Goal: Task Accomplishment & Management: Complete application form

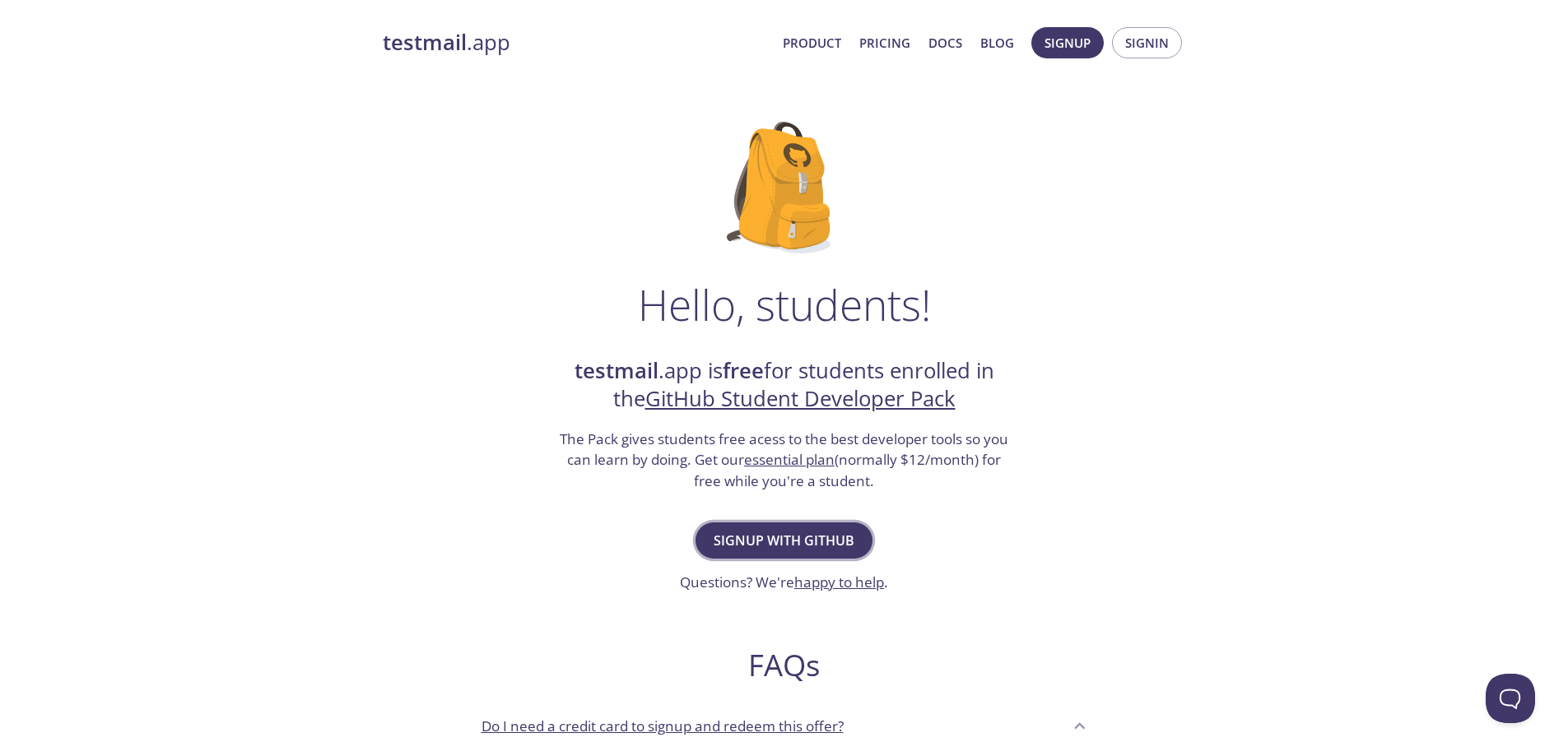
click at [818, 541] on span "Signup with GitHub" at bounding box center [784, 540] width 141 height 23
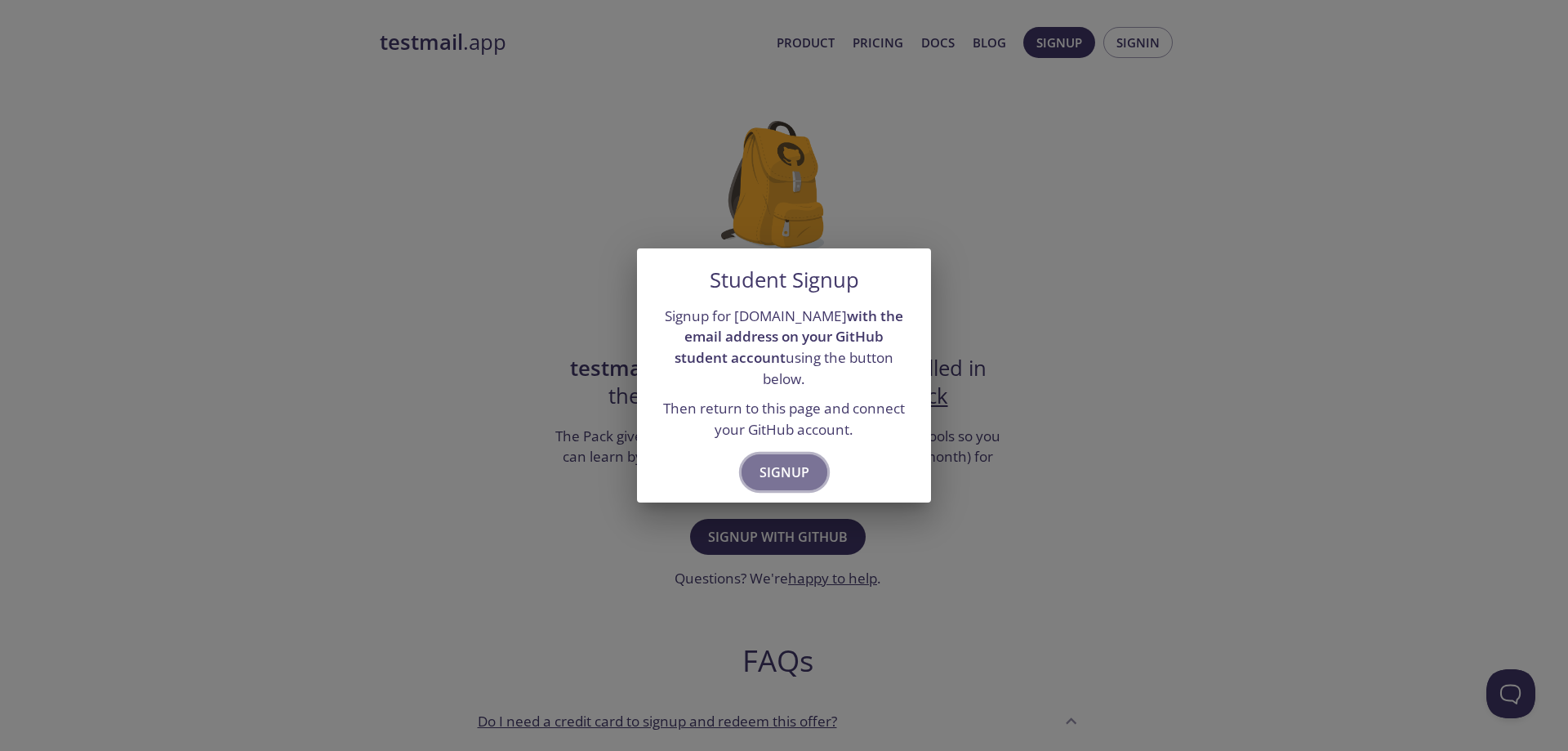
click at [785, 461] on span "Signup" at bounding box center [785, 472] width 50 height 23
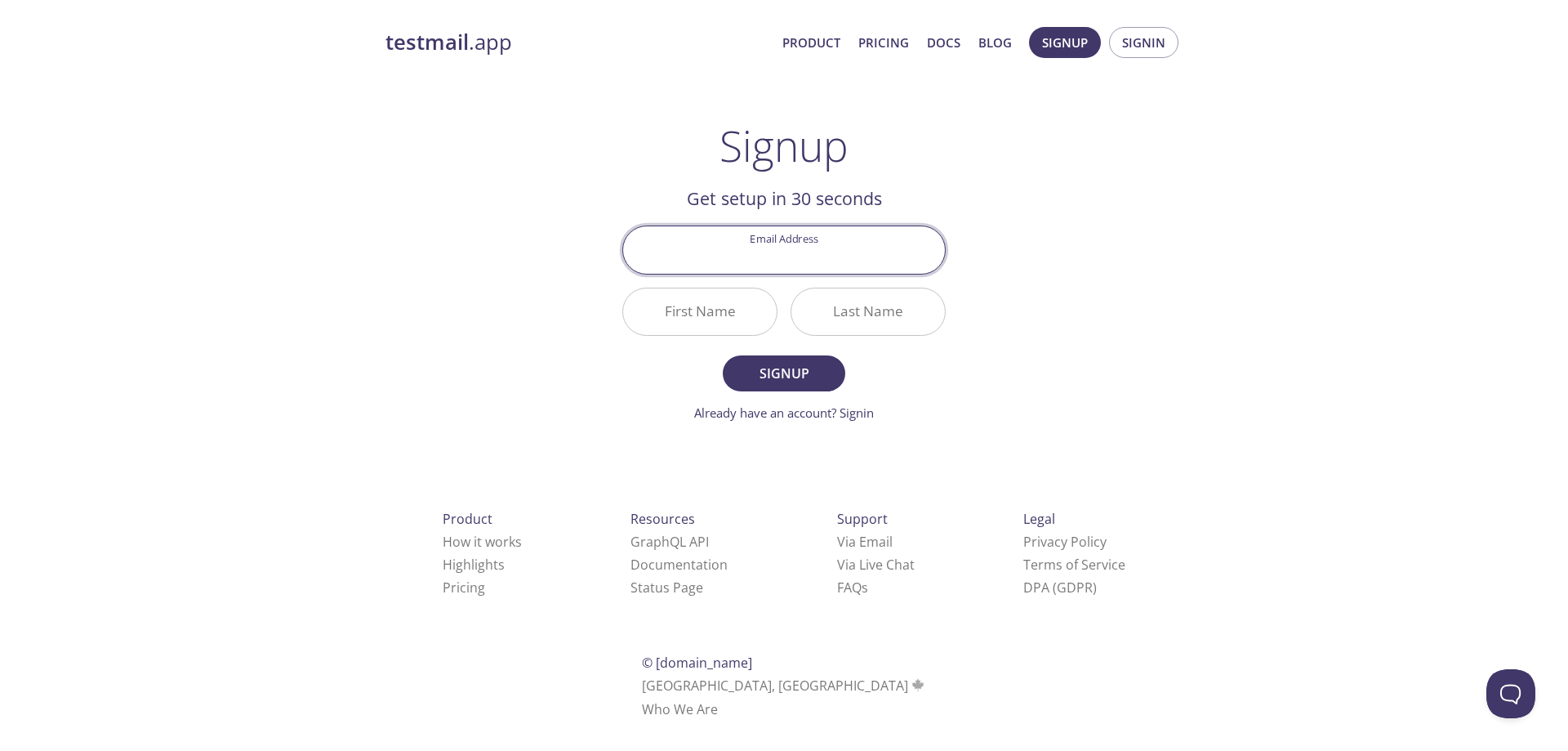
click at [778, 260] on input "Email Address" at bounding box center [784, 249] width 322 height 46
type input "[EMAIL_ADDRESS][DOMAIN_NAME]"
click at [696, 316] on input "First Name" at bounding box center [700, 312] width 154 height 46
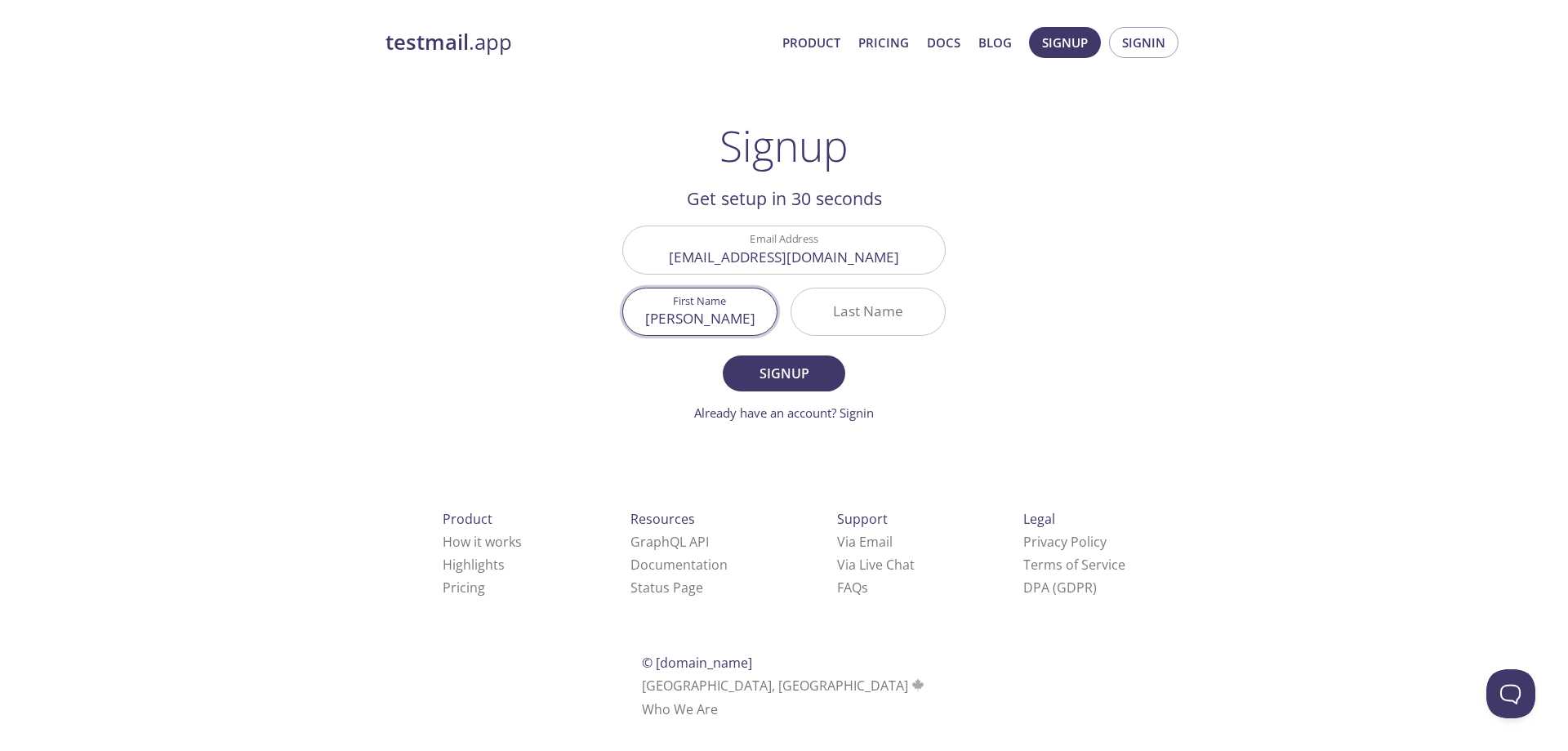
type input "[PERSON_NAME]"
click at [905, 321] on input "Last Name" at bounding box center [868, 312] width 154 height 46
type input "Raza"
click at [723, 356] on button "Signup" at bounding box center [784, 373] width 122 height 36
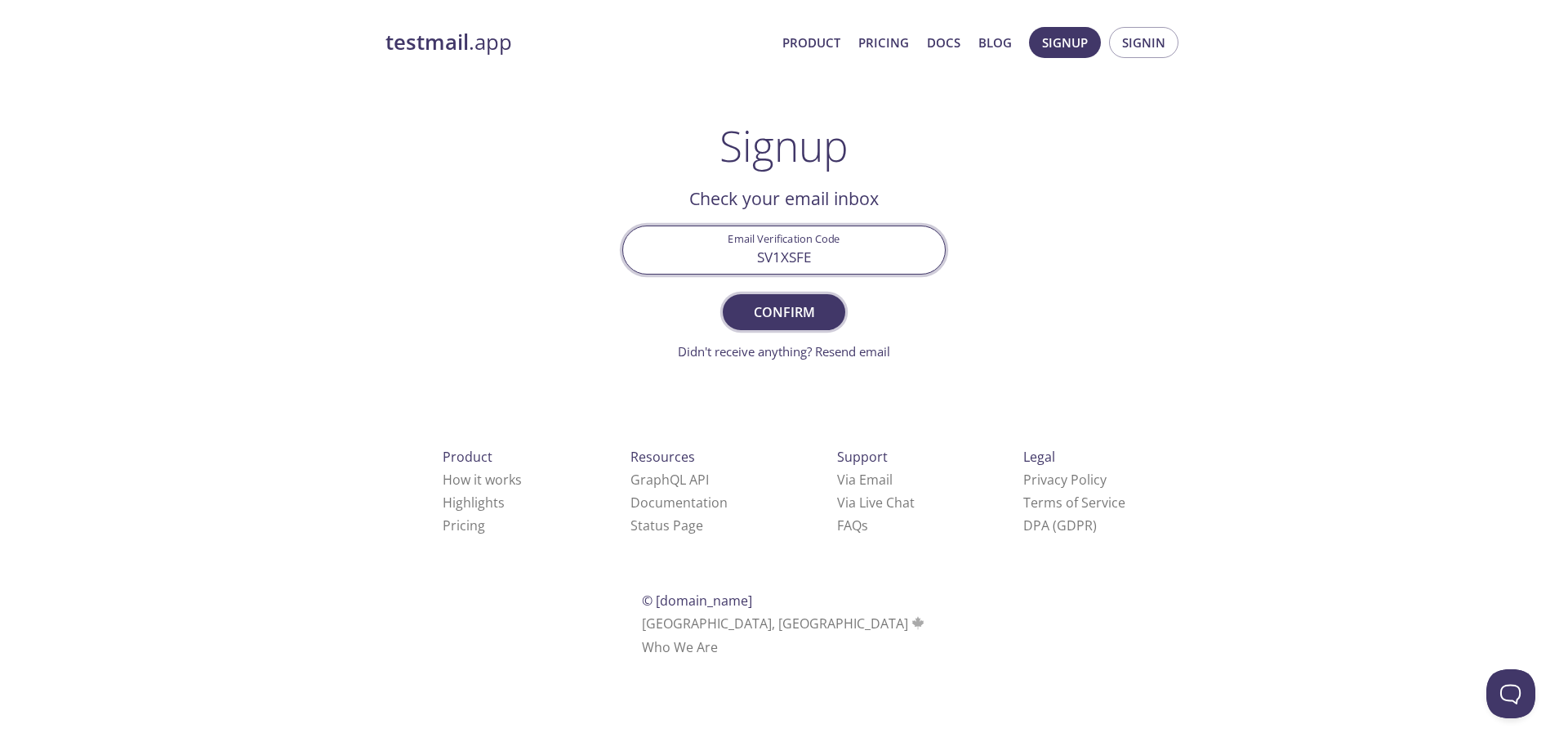
type input "SV1XSFE"
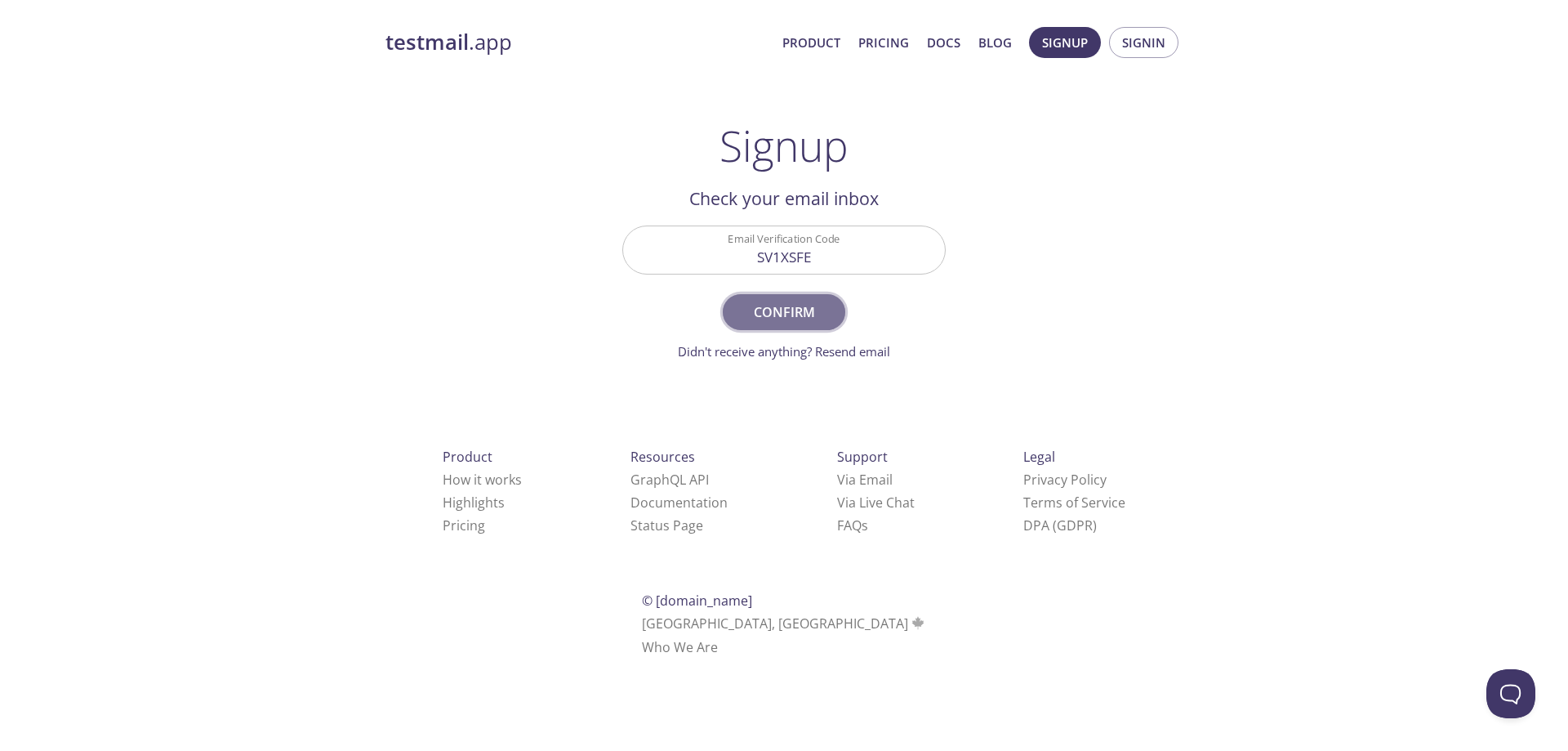
click at [794, 320] on span "Confirm" at bounding box center [784, 312] width 87 height 23
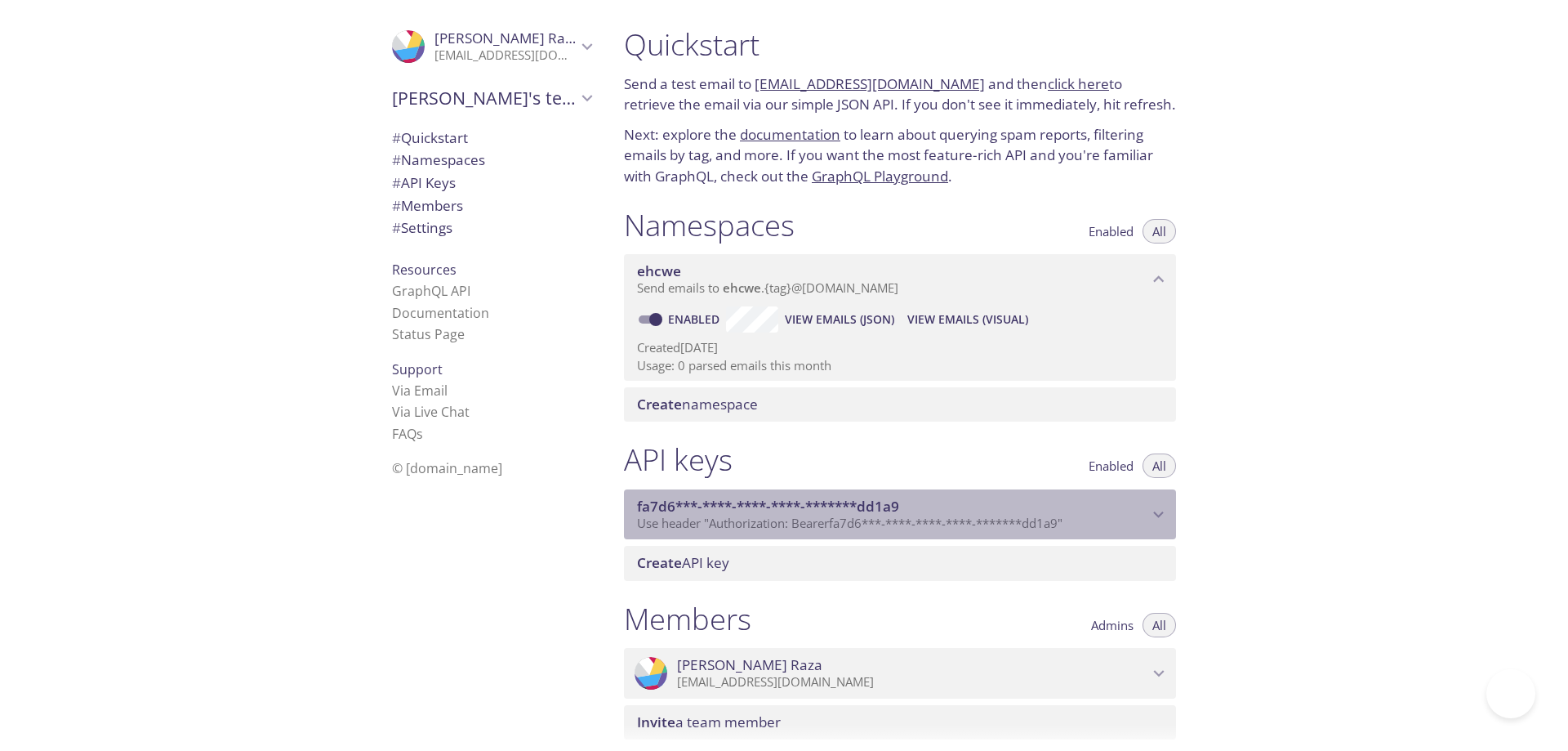
click at [1151, 515] on icon "fa7d6***-****-****-****-*******dd1a9 API key" at bounding box center [1159, 515] width 21 height 21
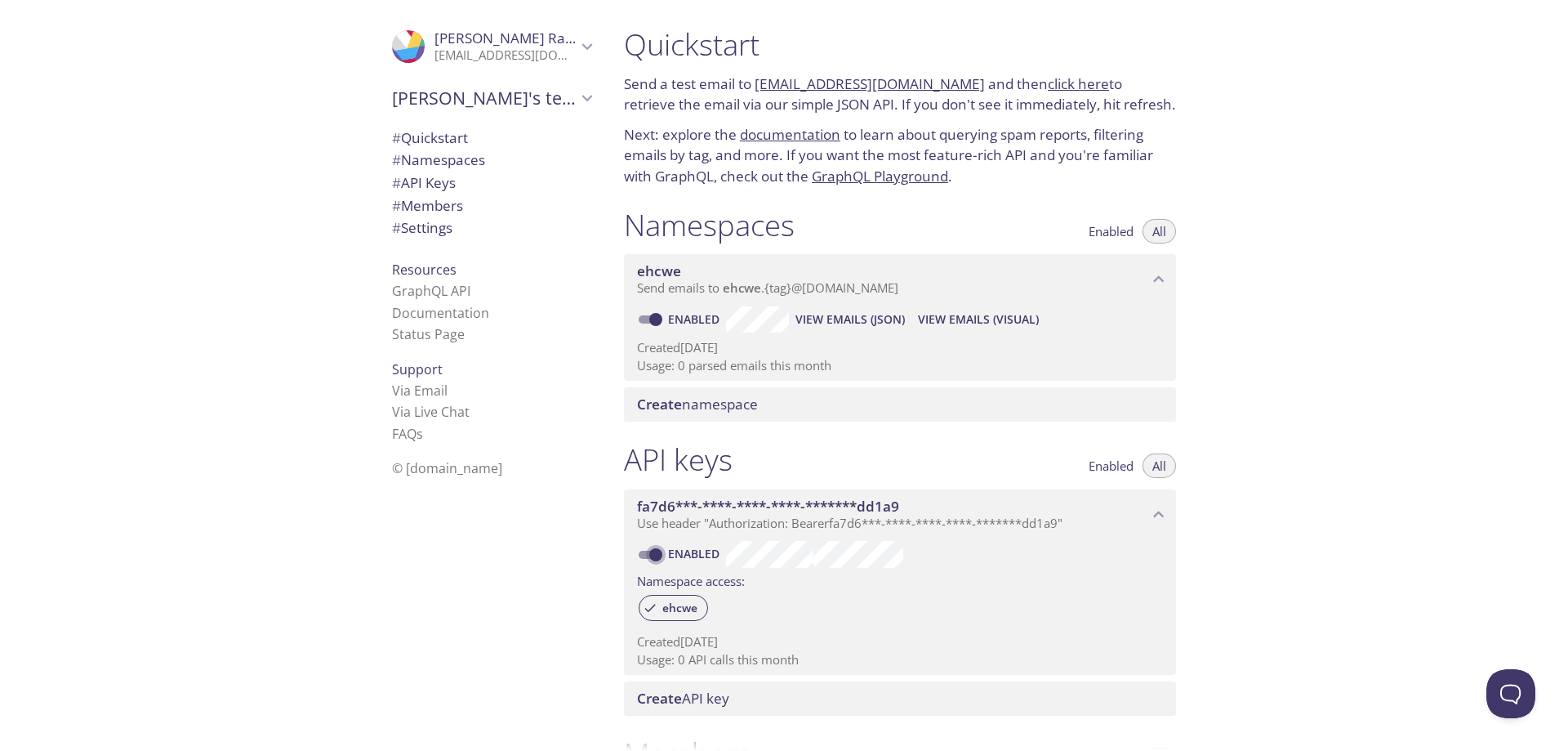
click at [657, 558] on input "Enabled" at bounding box center [656, 555] width 59 height 19
click at [657, 558] on span at bounding box center [649, 555] width 21 height 8
click at [650, 553] on input "Disabled" at bounding box center [643, 555] width 59 height 19
checkbox input "true"
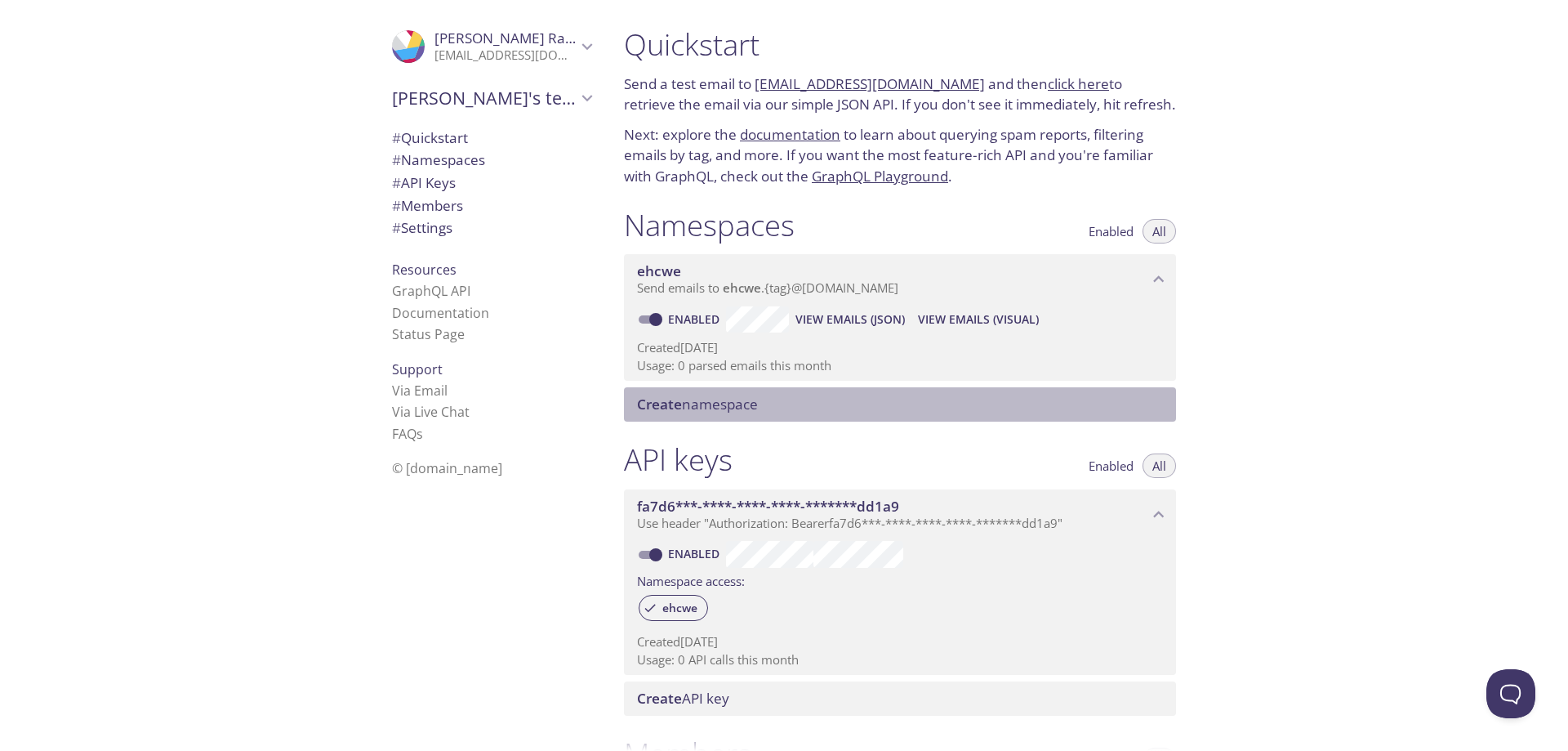
click at [716, 407] on span "Create namespace" at bounding box center [697, 404] width 121 height 19
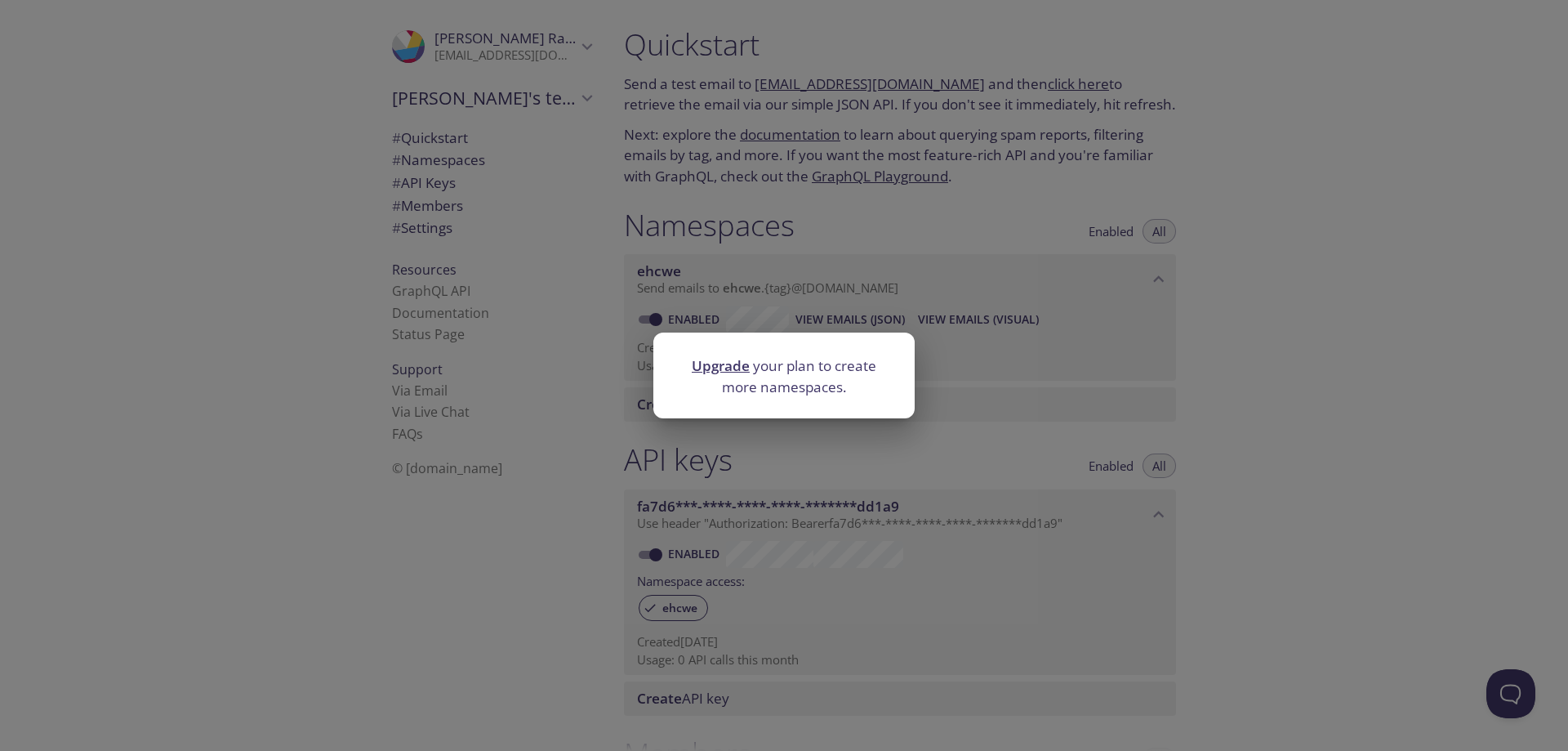
click at [1118, 370] on div "Upgrade your plan to create more namespaces." at bounding box center [784, 375] width 1568 height 751
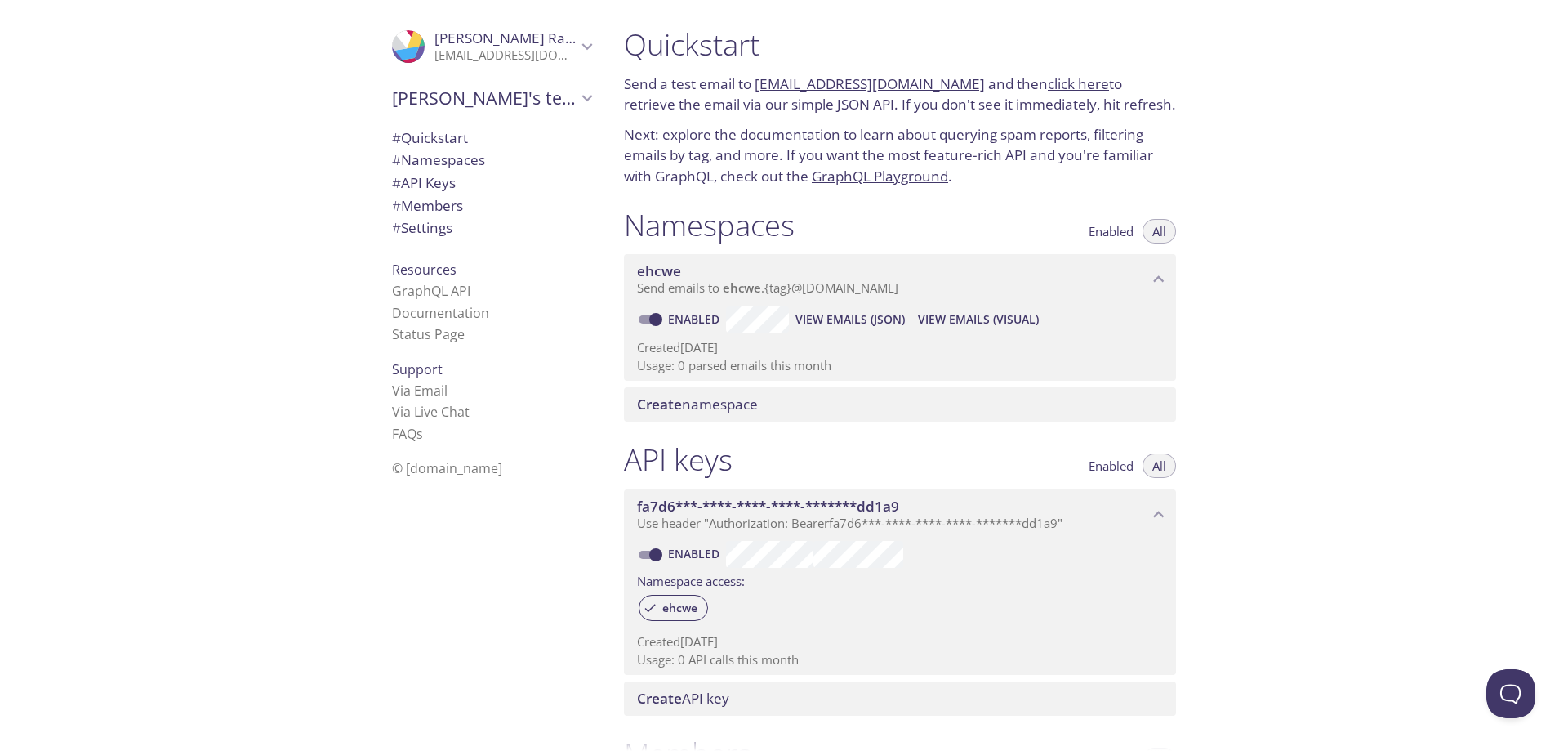
click at [469, 140] on span "# Quickstart" at bounding box center [492, 138] width 199 height 21
click at [577, 54] on icon "Anas Raza" at bounding box center [587, 46] width 21 height 21
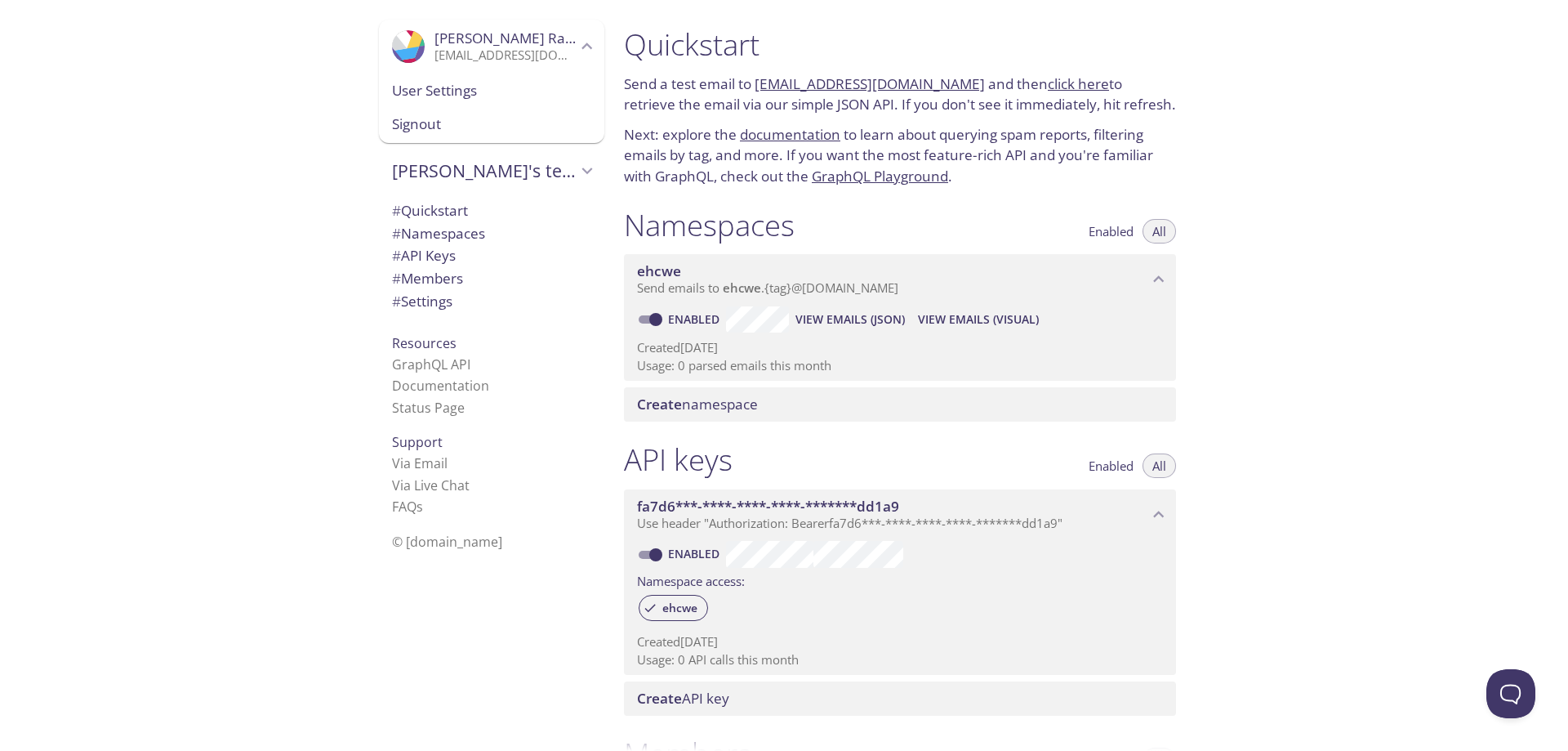
click at [587, 172] on div "[PERSON_NAME]'s team" at bounding box center [492, 171] width 226 height 43
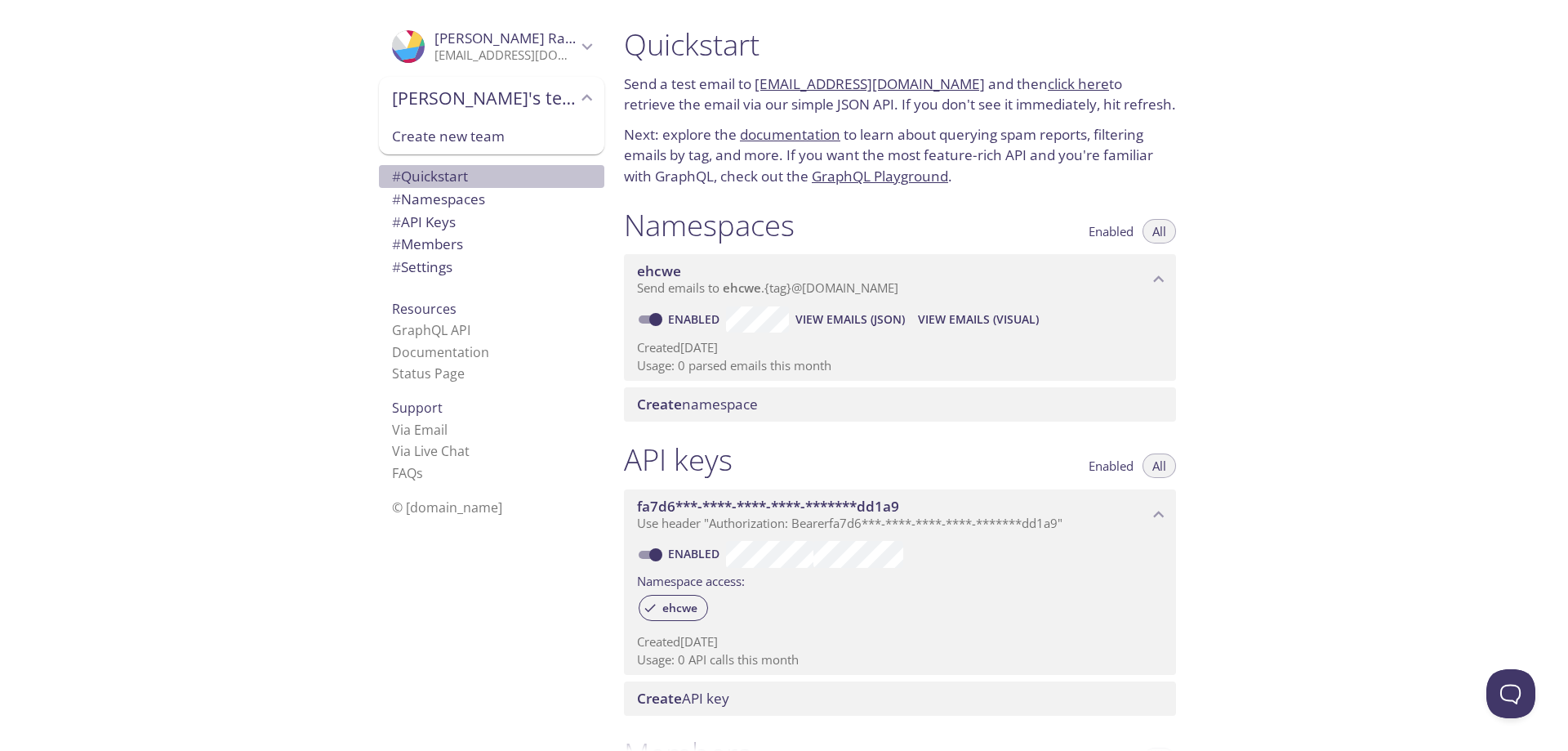
click at [470, 170] on span "# Quickstart" at bounding box center [492, 176] width 199 height 21
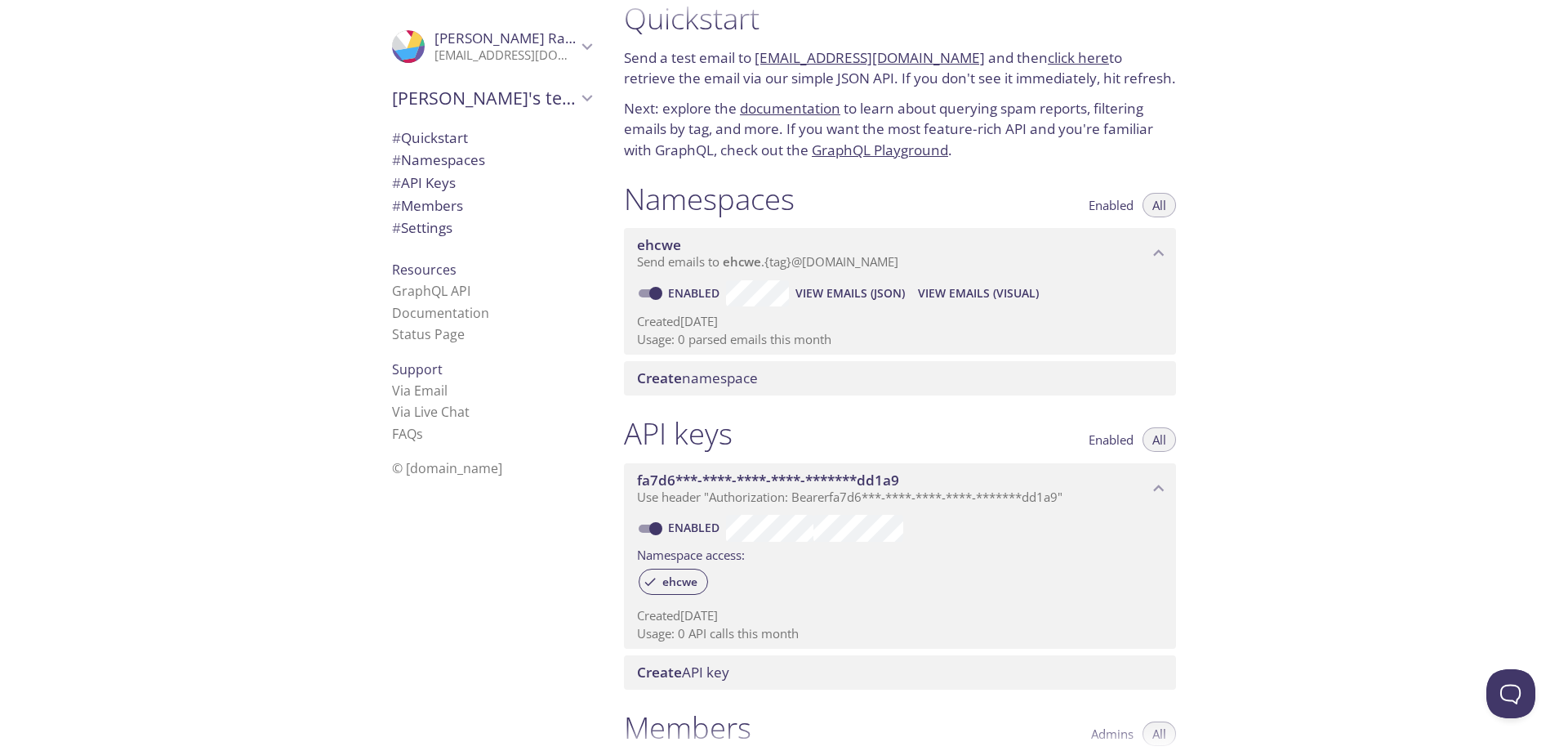
click at [430, 155] on span "# Namespaces" at bounding box center [439, 159] width 93 height 19
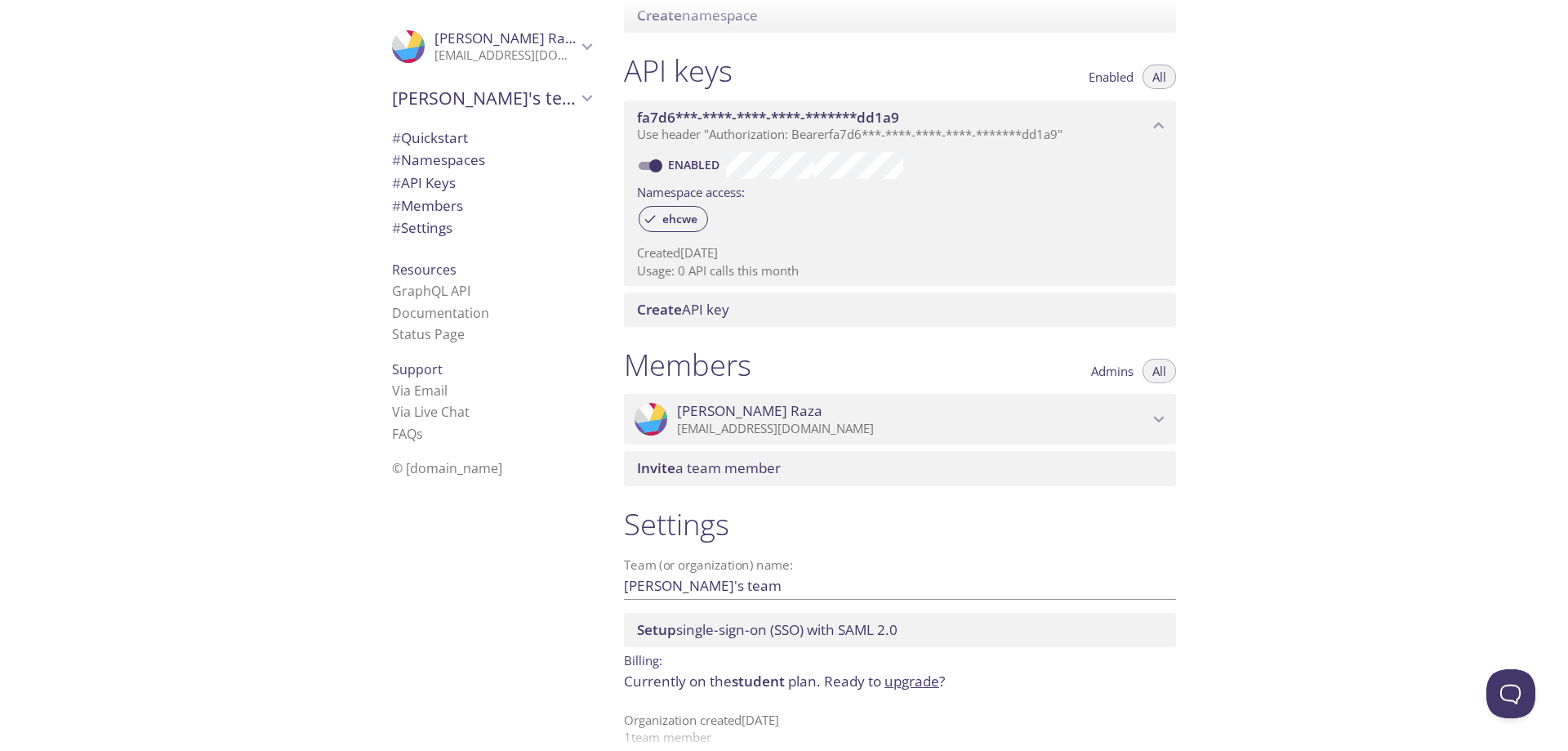
scroll to position [411, 0]
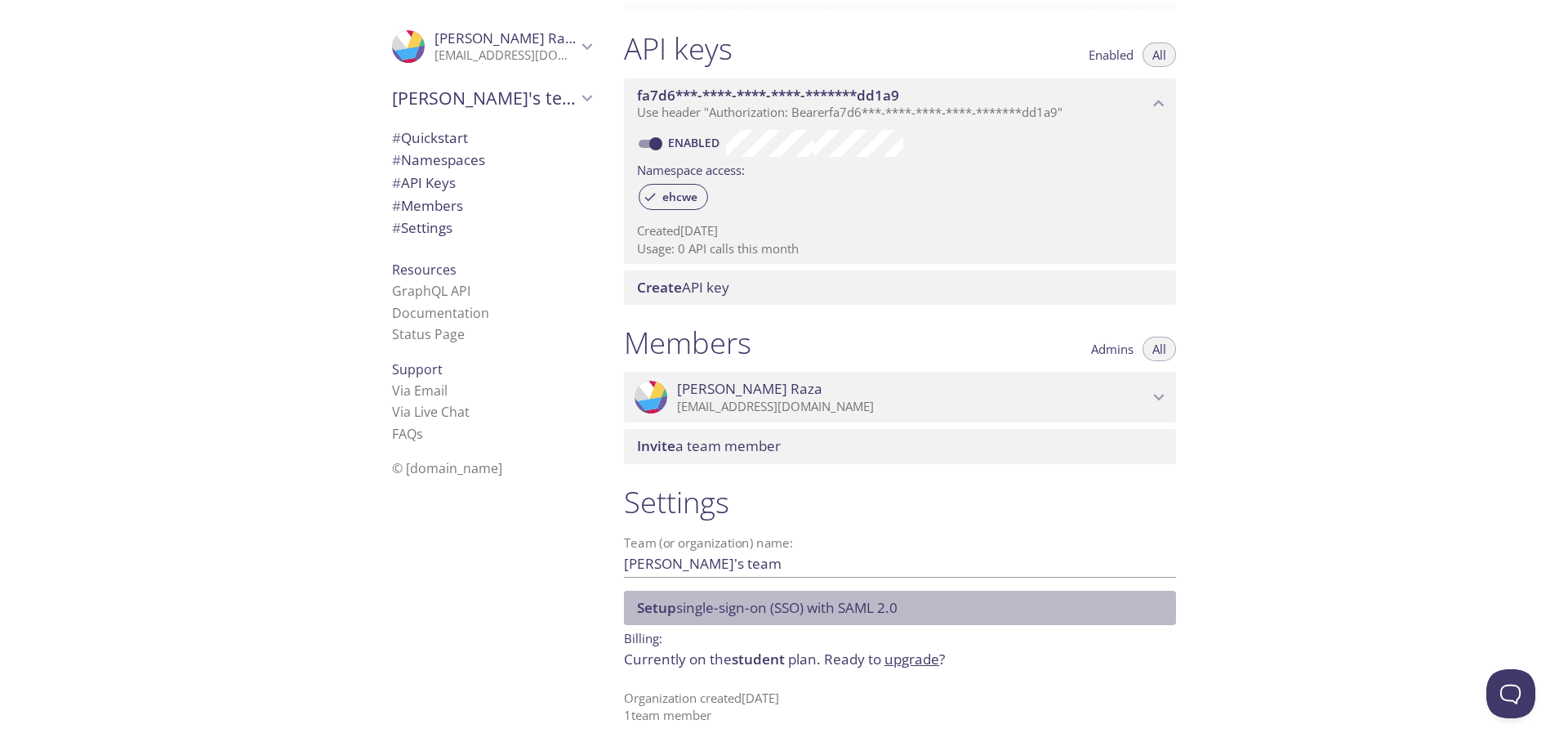
click at [706, 610] on span "Setup single-sign-on (SSO) with [PERSON_NAME] 2.0" at bounding box center [767, 607] width 261 height 19
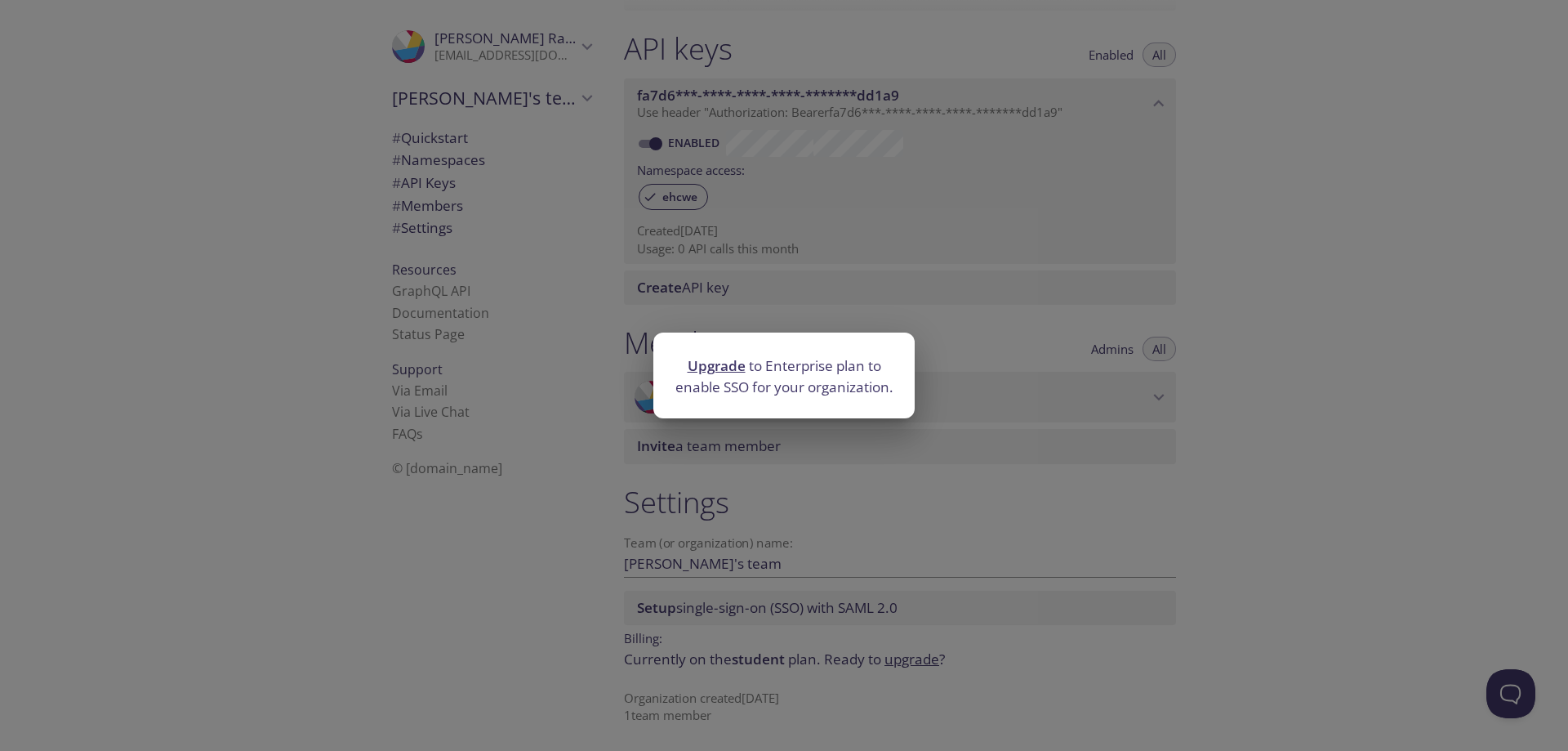
click at [840, 503] on div "Upgrade to Enterprise plan to enable SSO for your organization." at bounding box center [784, 375] width 1568 height 751
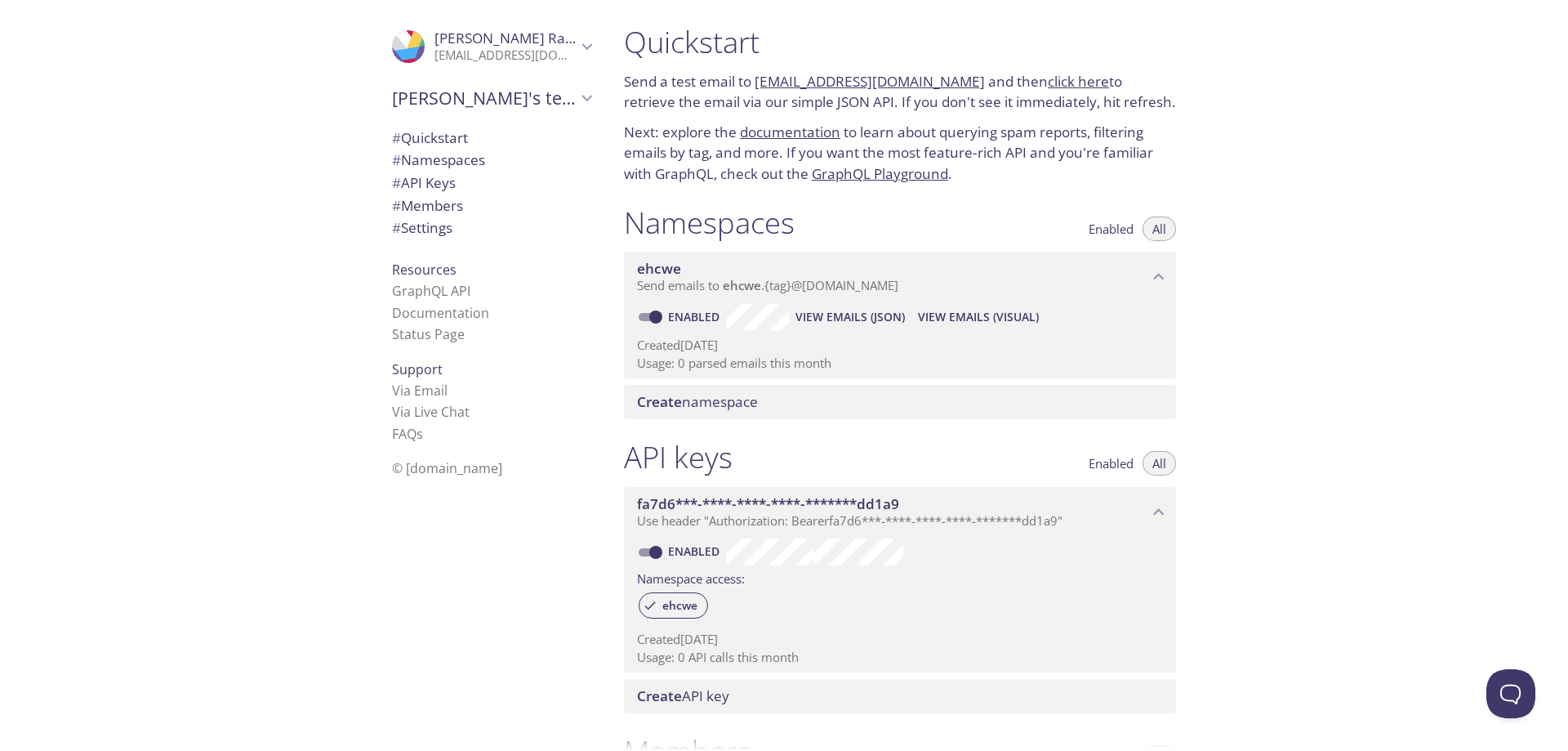
scroll to position [0, 0]
